Goal: Task Accomplishment & Management: Use online tool/utility

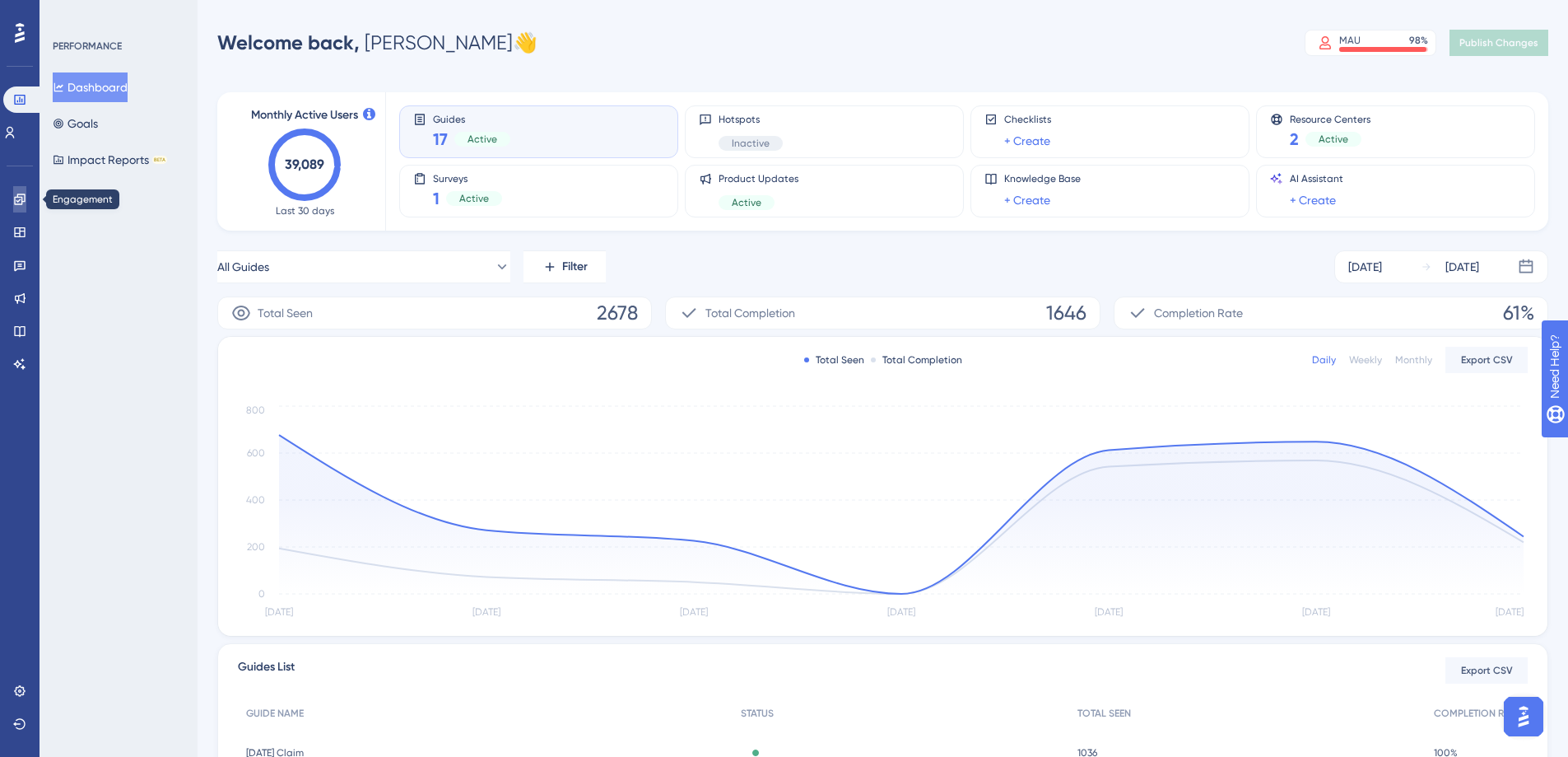
click at [22, 197] on icon at bounding box center [19, 199] width 11 height 11
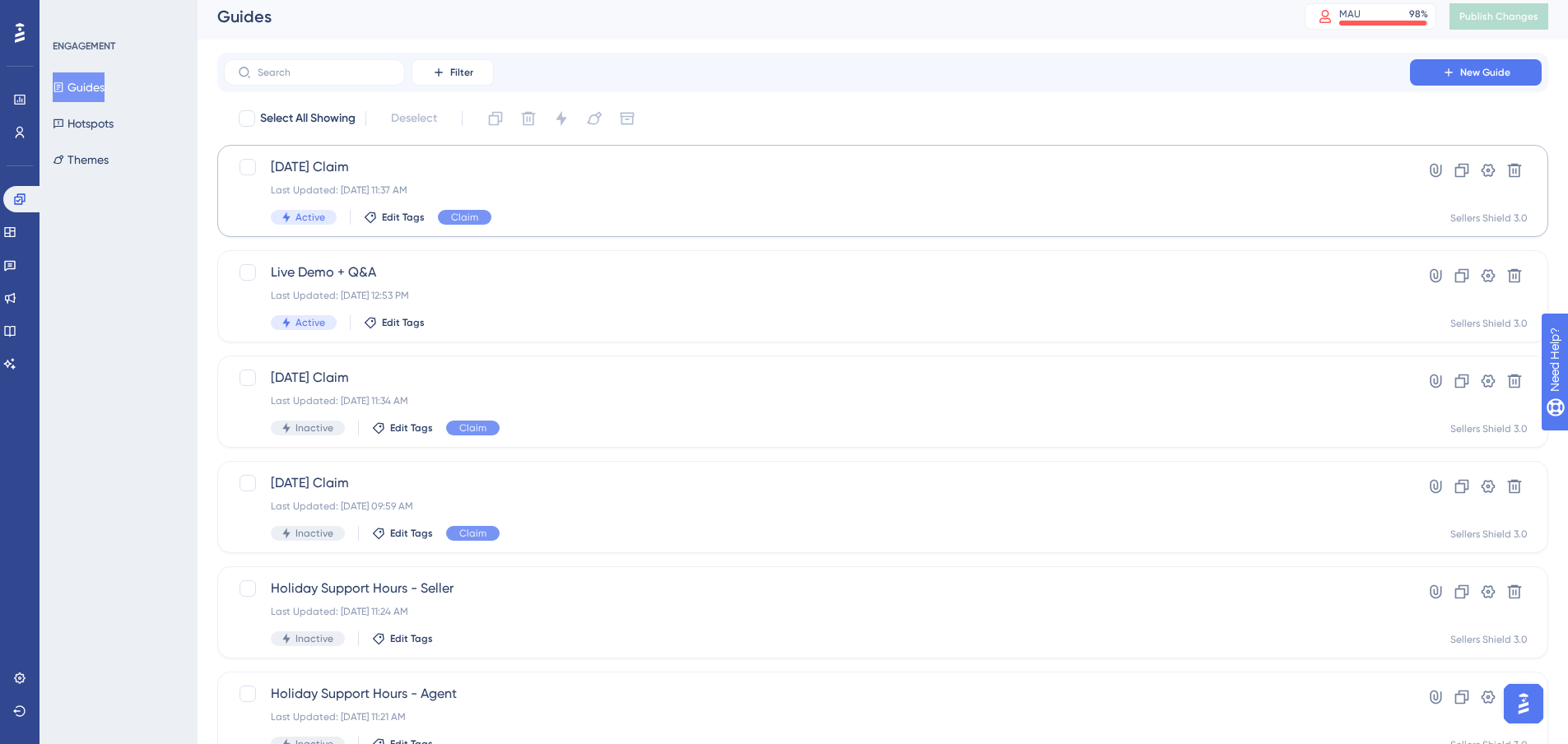
scroll to position [8, 0]
click at [505, 188] on div "Last Updated: [DATE] 11:37 AM" at bounding box center [817, 189] width 1092 height 13
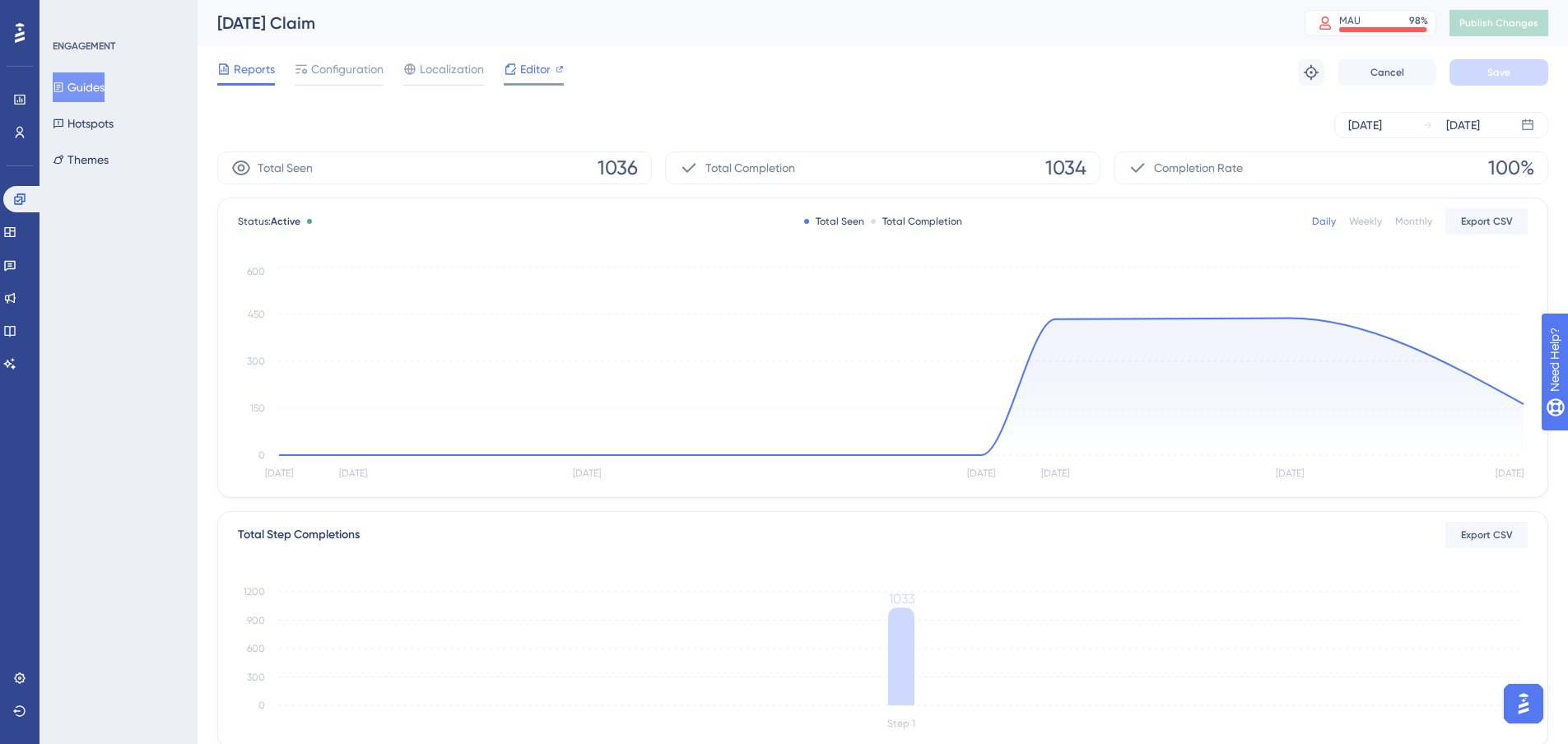
click at [544, 65] on span "Editor" at bounding box center [536, 68] width 31 height 20
click at [1520, 22] on span "Publish Changes" at bounding box center [1499, 22] width 79 height 13
